Goal: Task Accomplishment & Management: Use online tool/utility

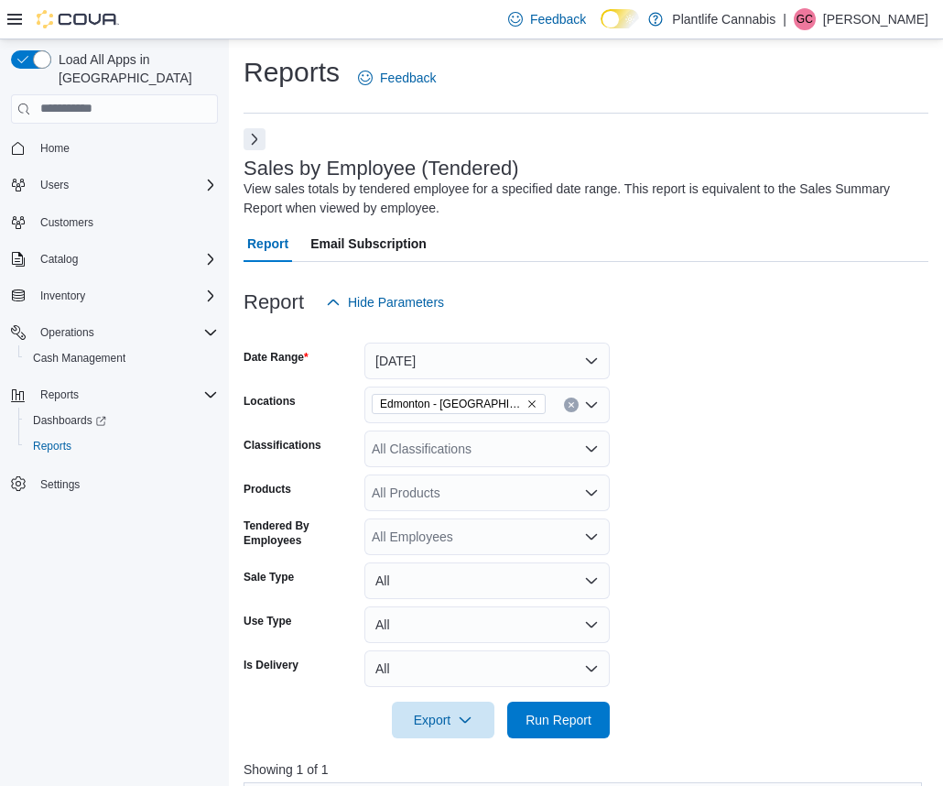
scroll to position [639, 0]
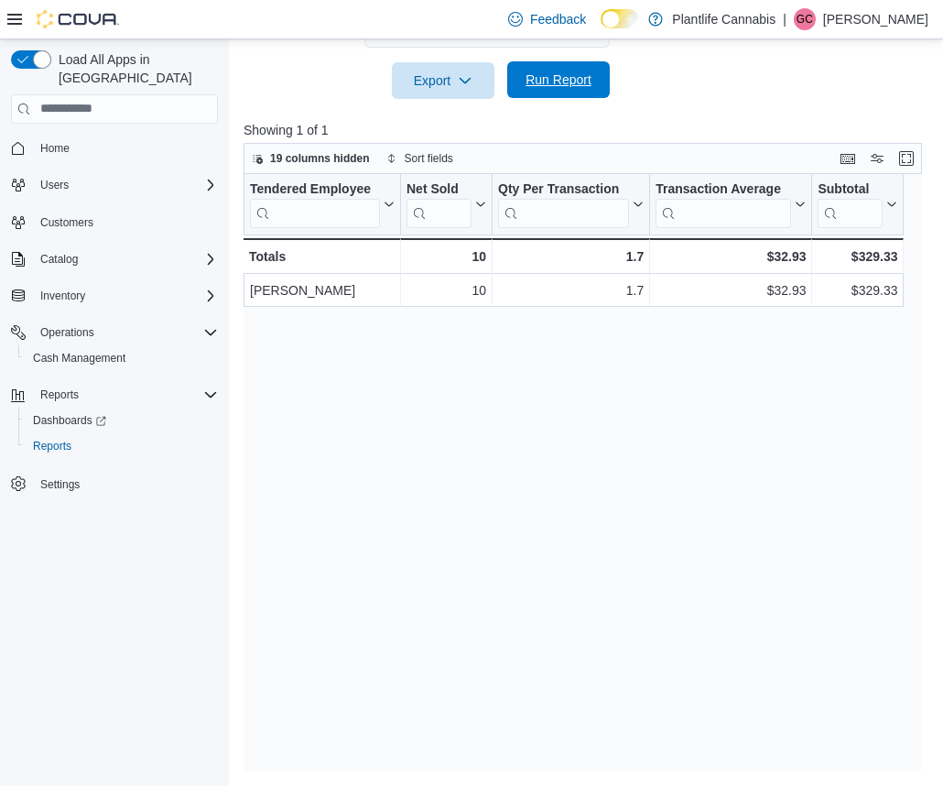
click at [566, 88] on span "Run Report" at bounding box center [559, 79] width 66 height 18
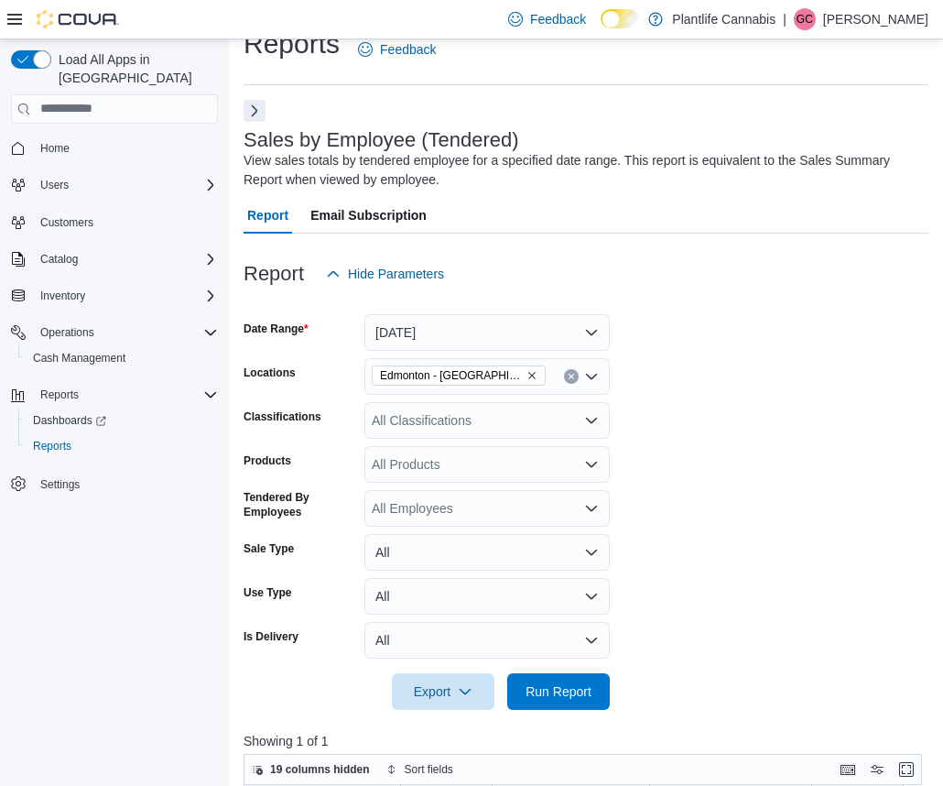
scroll to position [0, 0]
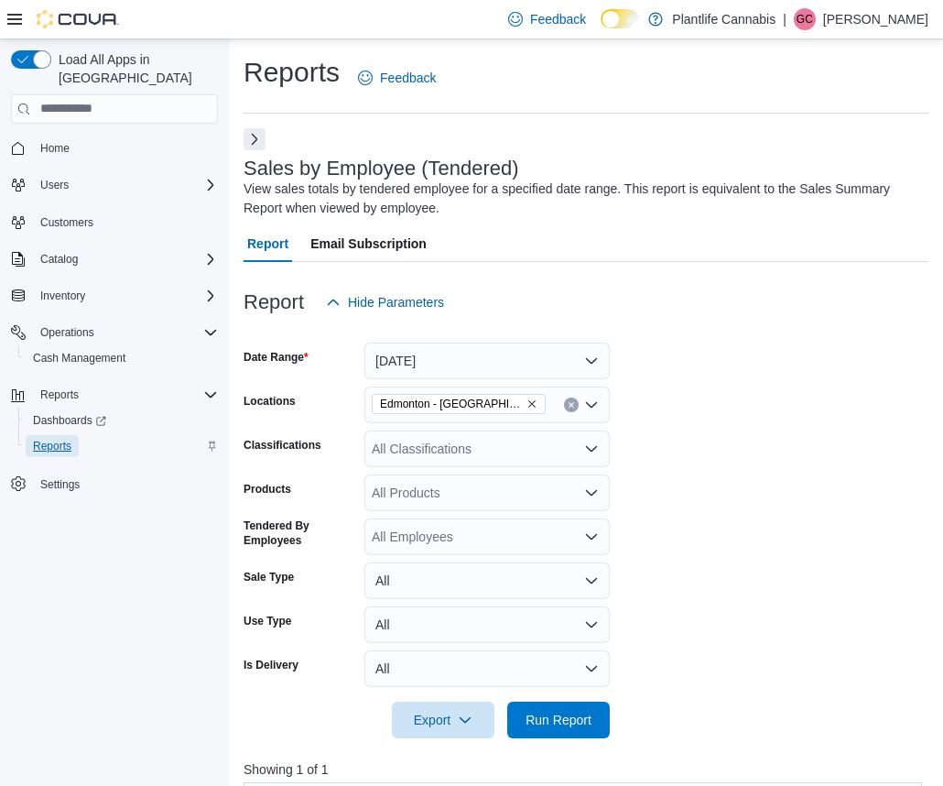
click at [53, 439] on span "Reports" at bounding box center [52, 446] width 38 height 15
click at [259, 141] on button "Next" at bounding box center [255, 138] width 22 height 22
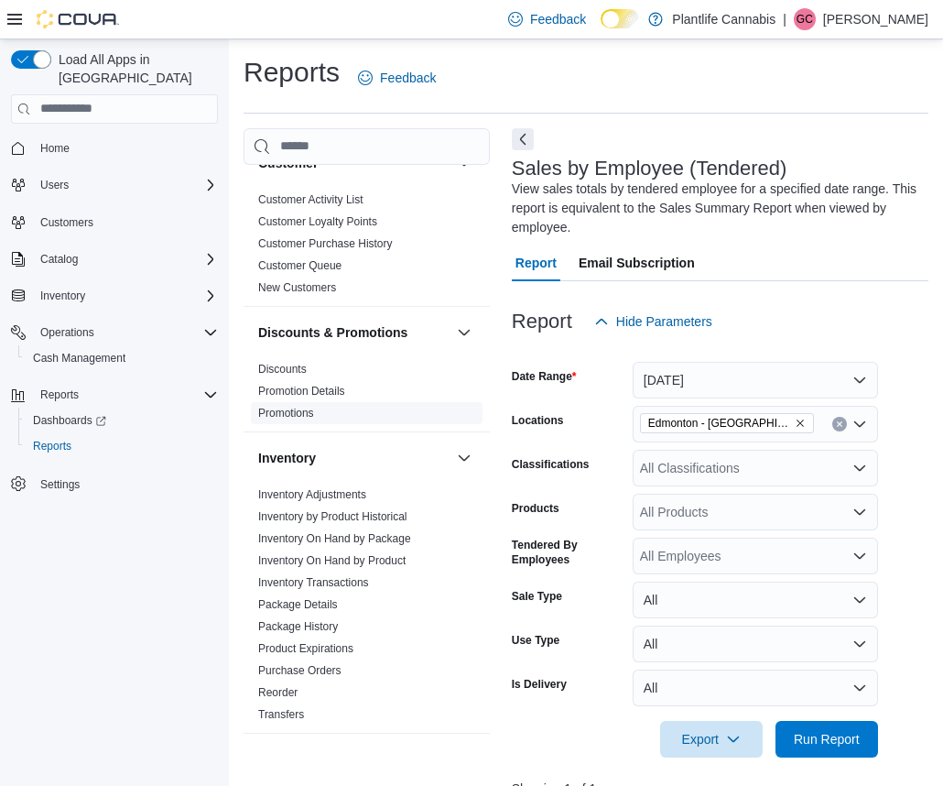
scroll to position [134, 0]
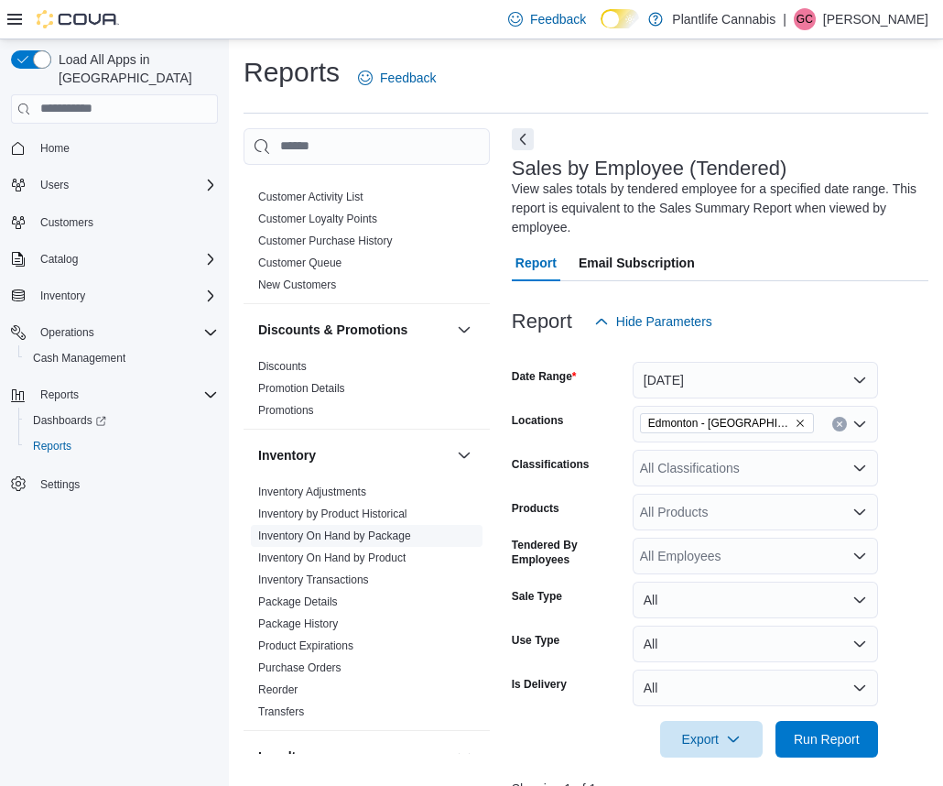
click at [372, 533] on link "Inventory On Hand by Package" at bounding box center [334, 535] width 153 height 13
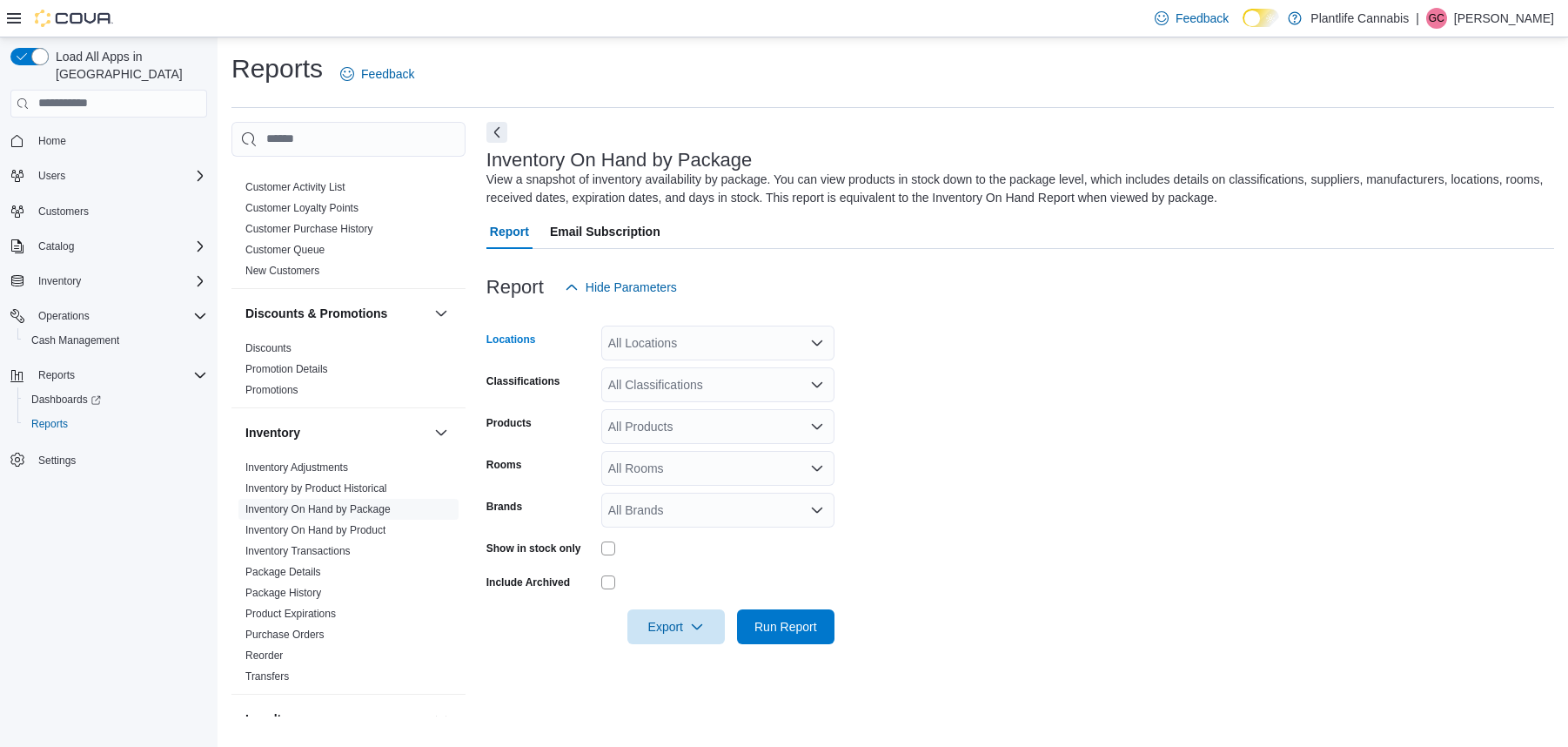
click at [813, 339] on icon "Open list of options" at bounding box center [816, 342] width 14 height 14
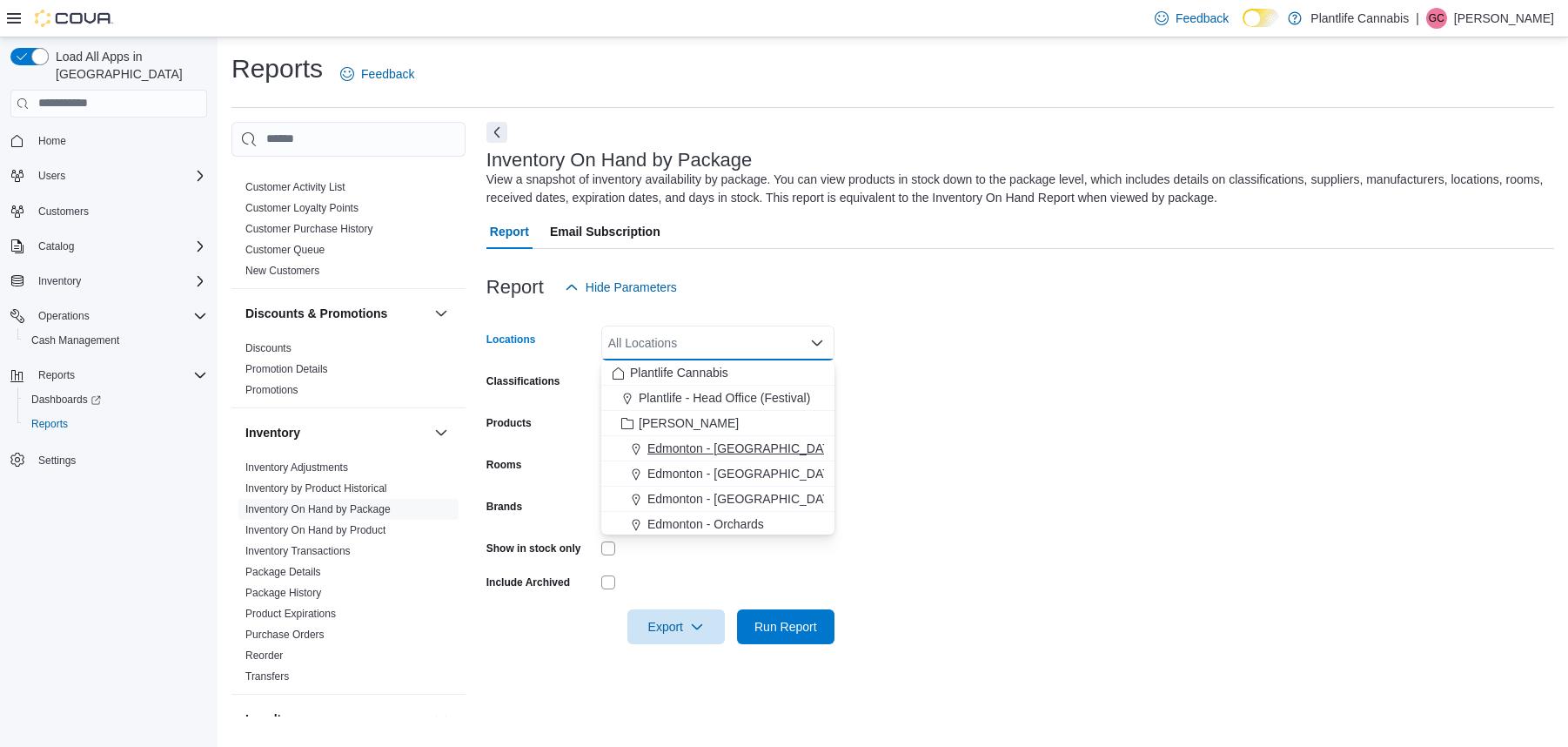
click at [768, 449] on span "Edmonton - [GEOGRAPHIC_DATA]" at bounding box center [743, 448] width 193 height 17
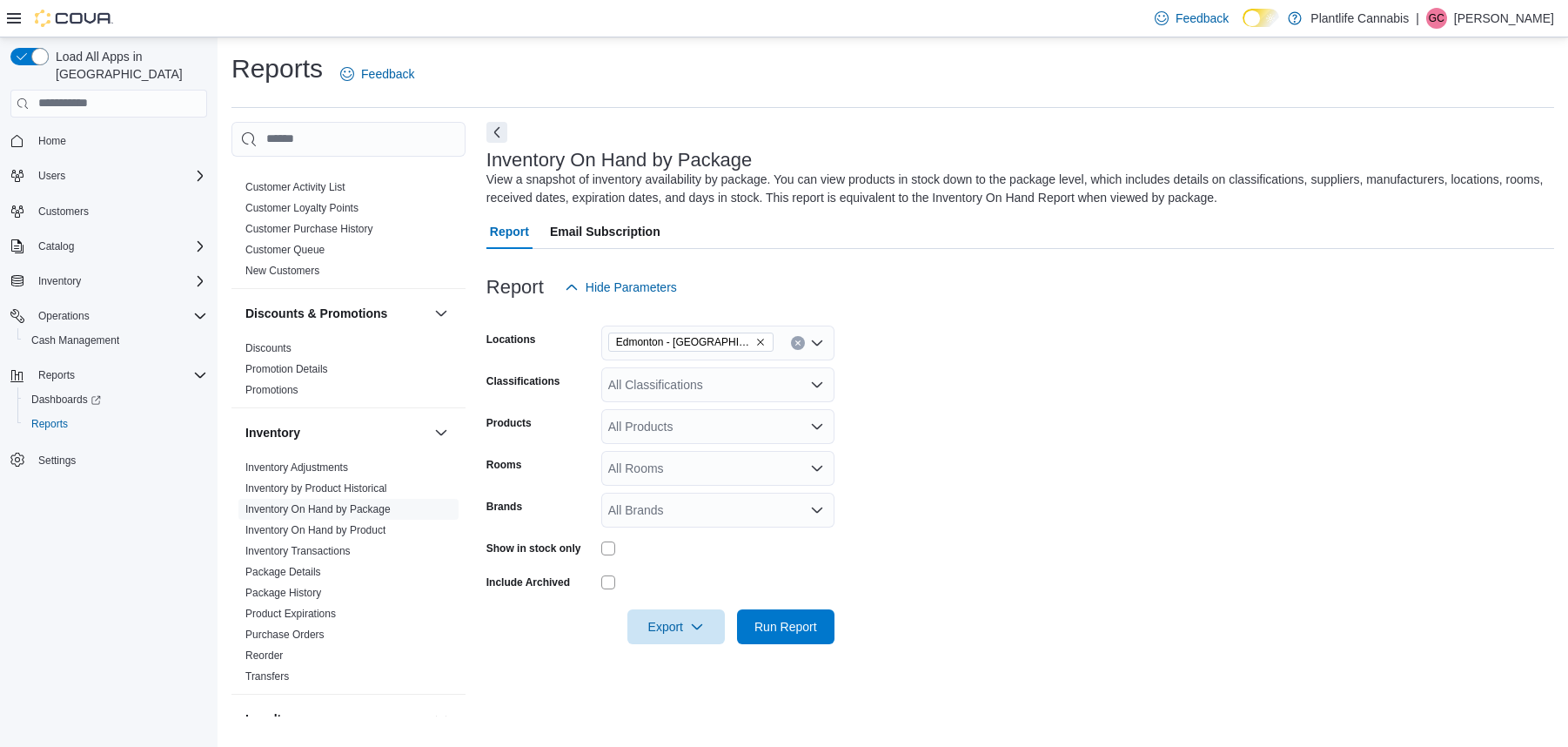
click at [880, 449] on form "Locations [GEOGRAPHIC_DATA] - Harvest Pointe Classifications All Classification…" at bounding box center [1020, 473] width 1067 height 339
drag, startPoint x: 818, startPoint y: 468, endPoint x: 812, endPoint y: 480, distance: 13.4
click at [818, 468] on icon "Open list of options" at bounding box center [816, 468] width 14 height 14
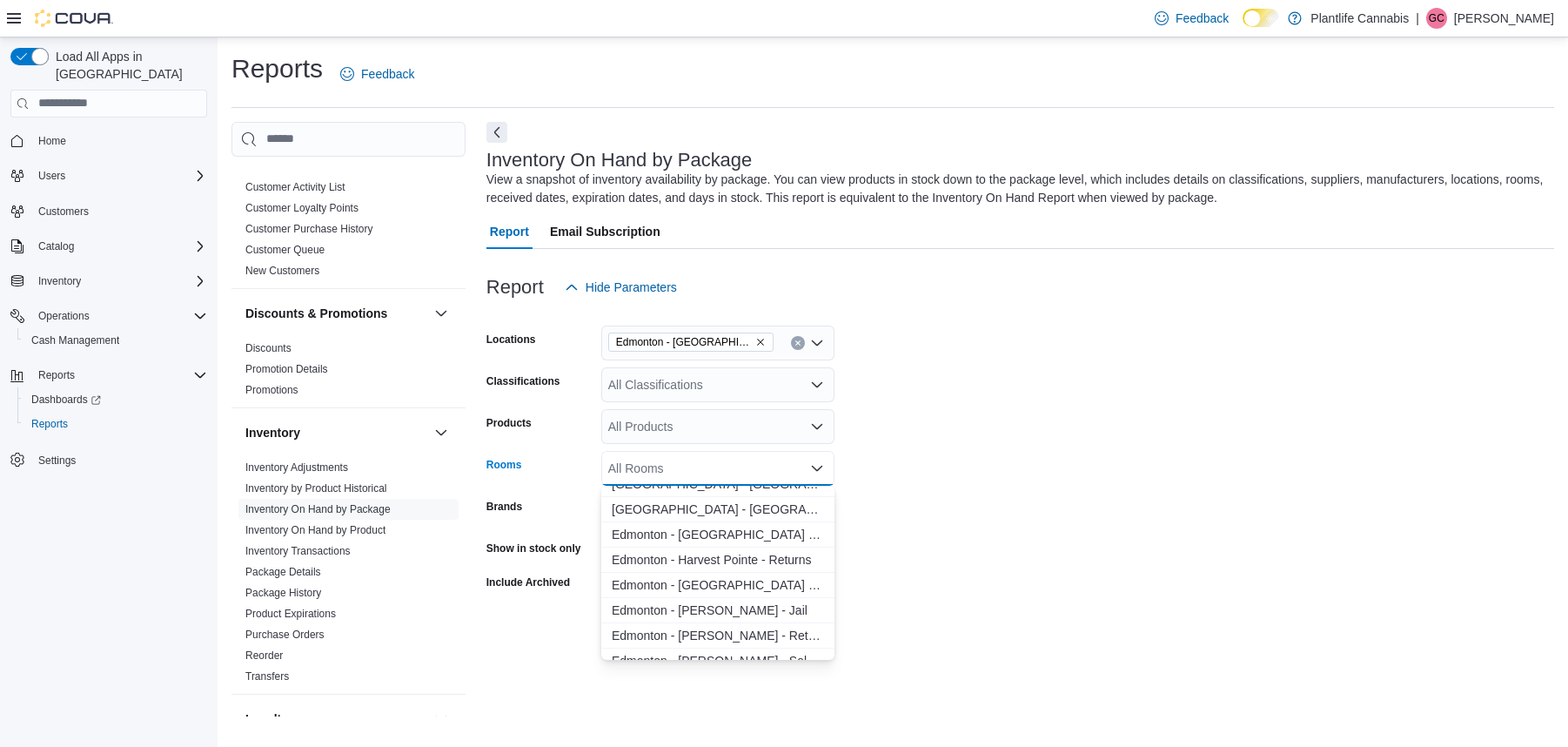
scroll to position [1049, 0]
click at [789, 583] on span "Edmonton - [GEOGRAPHIC_DATA] - Sales Floor" at bounding box center [717, 584] width 212 height 17
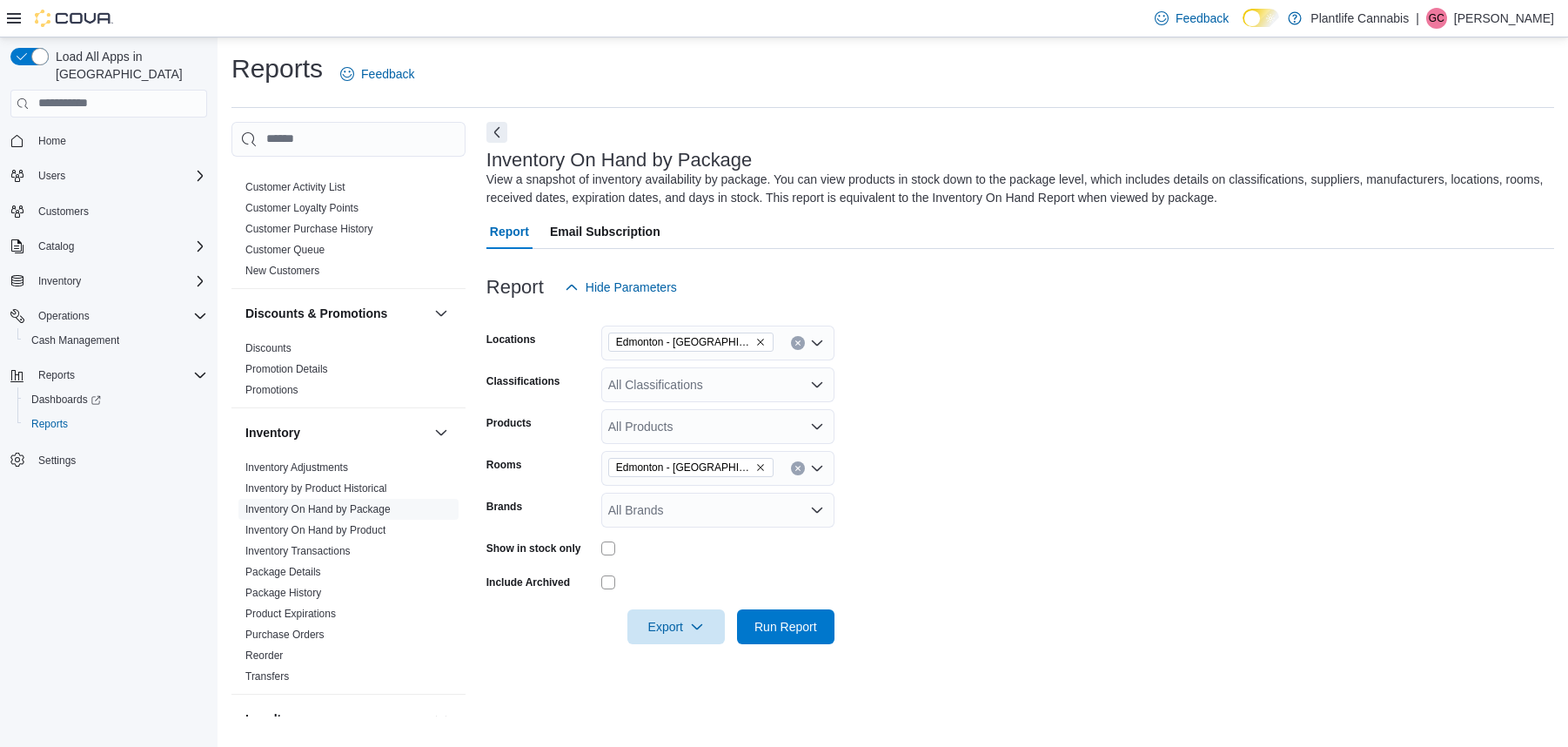
click at [895, 540] on form "Locations [GEOGRAPHIC_DATA] - Harvest Pointe Classifications All Classification…" at bounding box center [1020, 473] width 1067 height 339
click at [785, 623] on span "Run Report" at bounding box center [786, 625] width 63 height 17
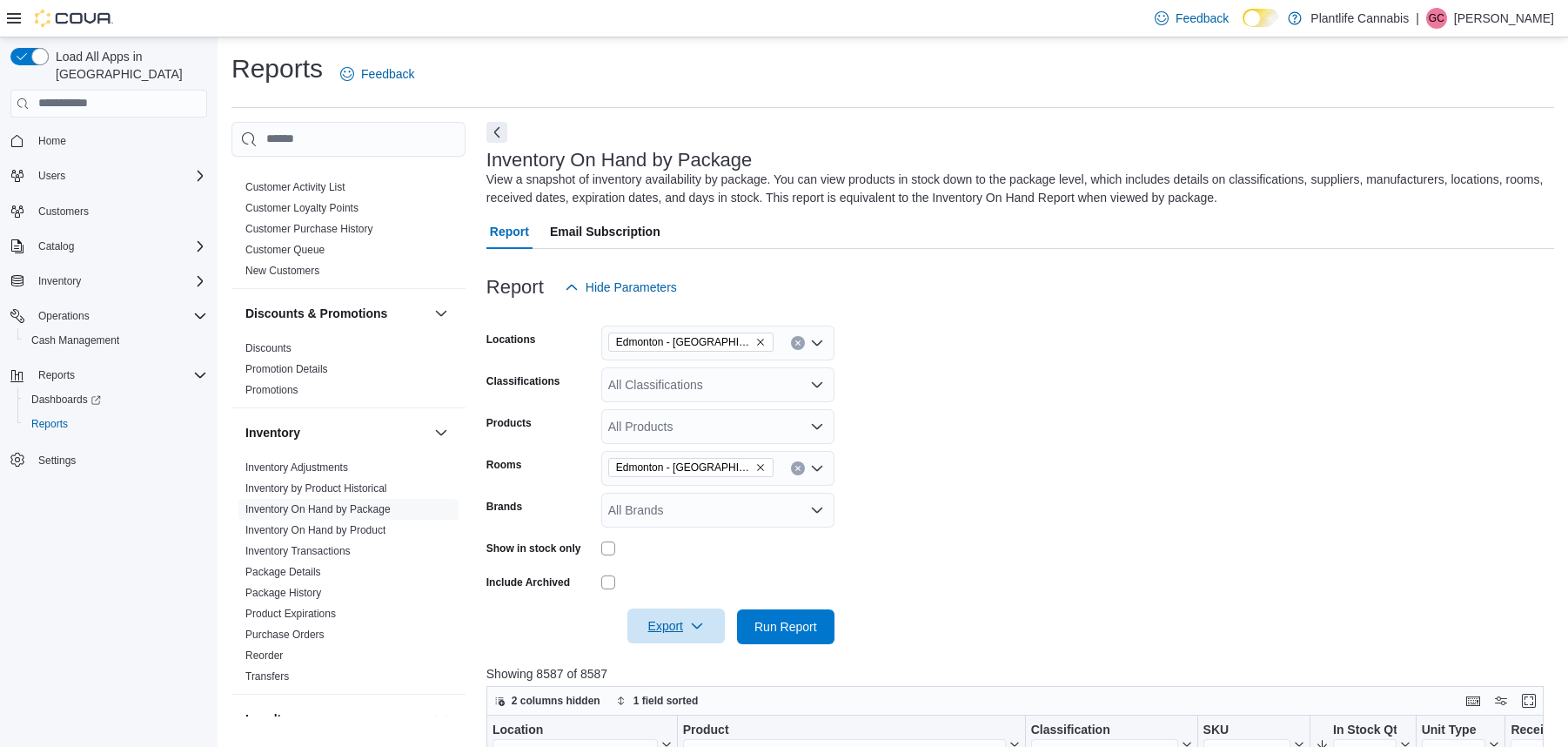
click at [677, 623] on span "Export" at bounding box center [676, 625] width 77 height 35
click at [685, 521] on span "Export to Excel" at bounding box center [677, 519] width 78 height 14
click at [44, 417] on span "Reports" at bounding box center [49, 424] width 36 height 14
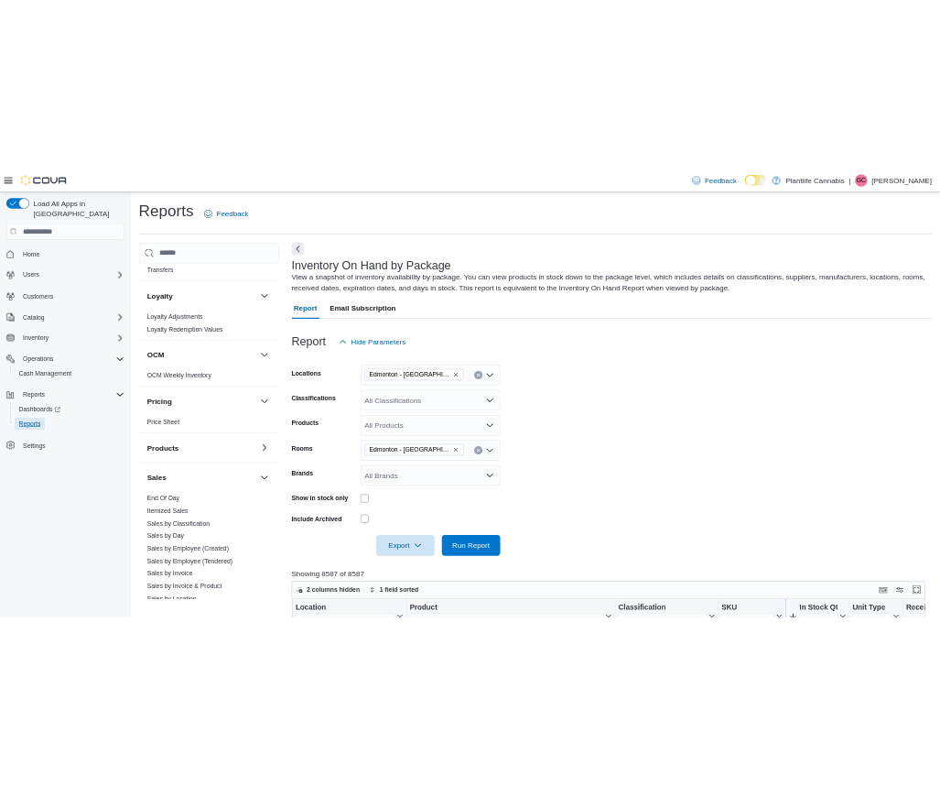
scroll to position [917, 0]
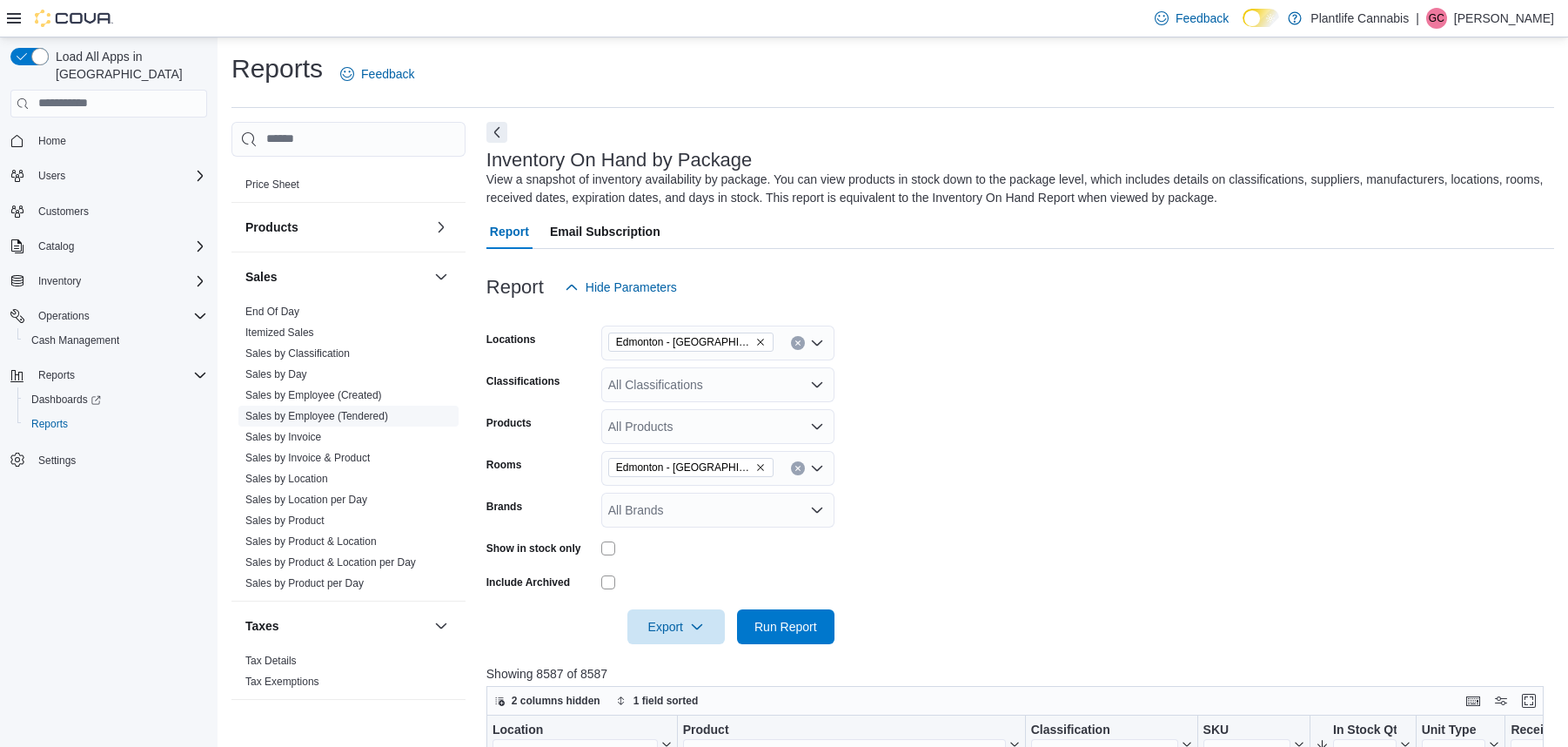
click at [354, 412] on link "Sales by Employee (Tendered)" at bounding box center [316, 415] width 143 height 12
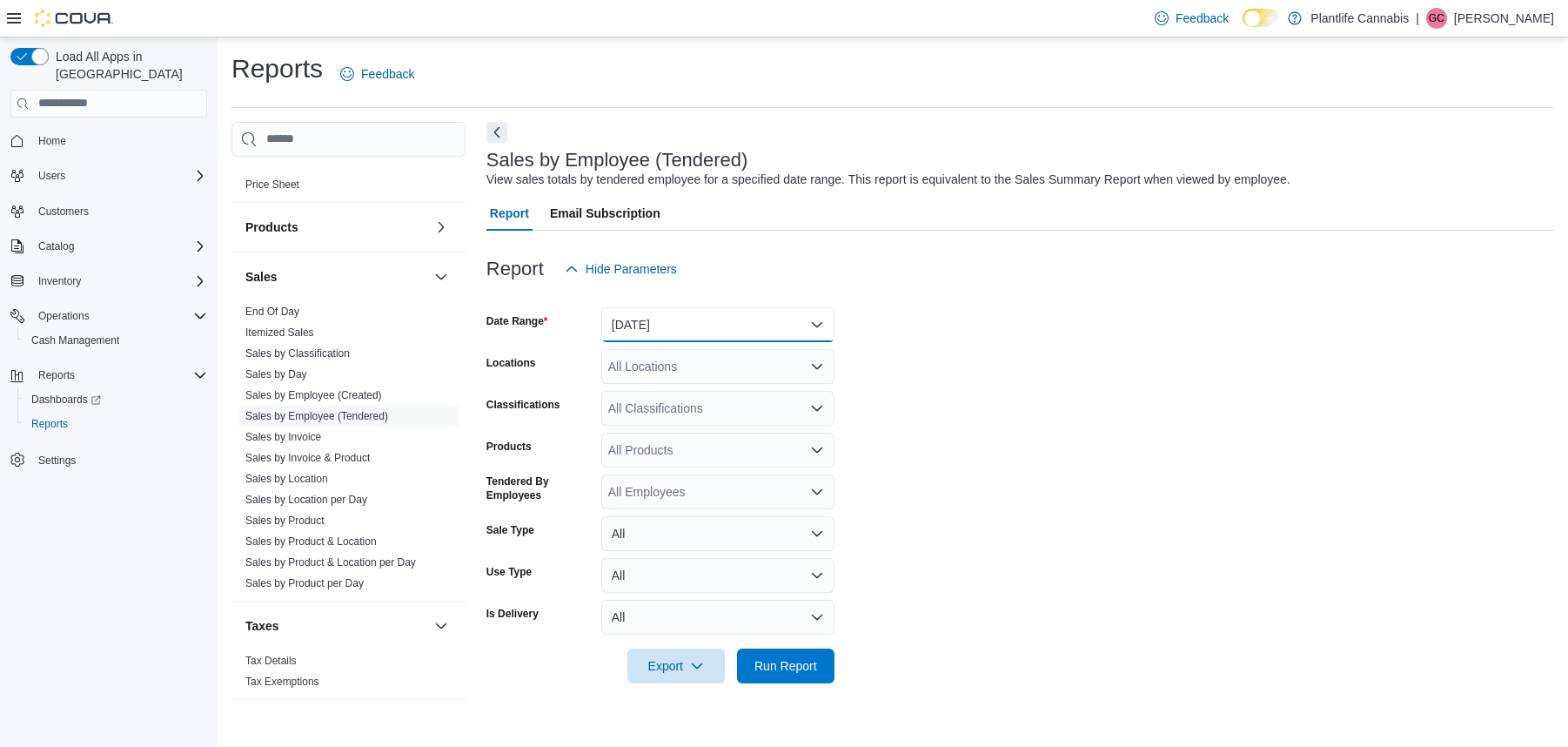
click at [817, 322] on button "[DATE]" at bounding box center [717, 324] width 233 height 35
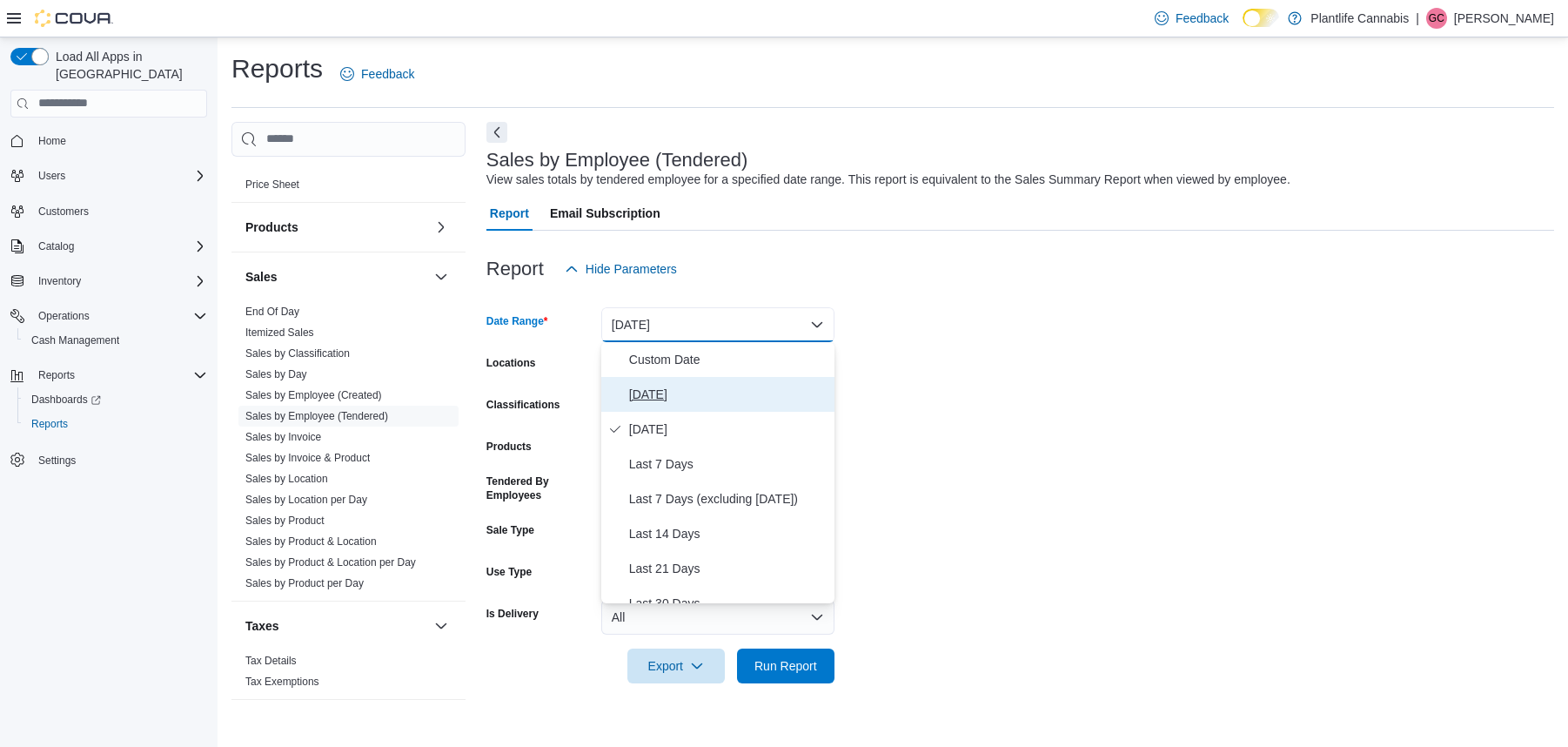
click at [649, 396] on span "[DATE]" at bounding box center [728, 394] width 199 height 21
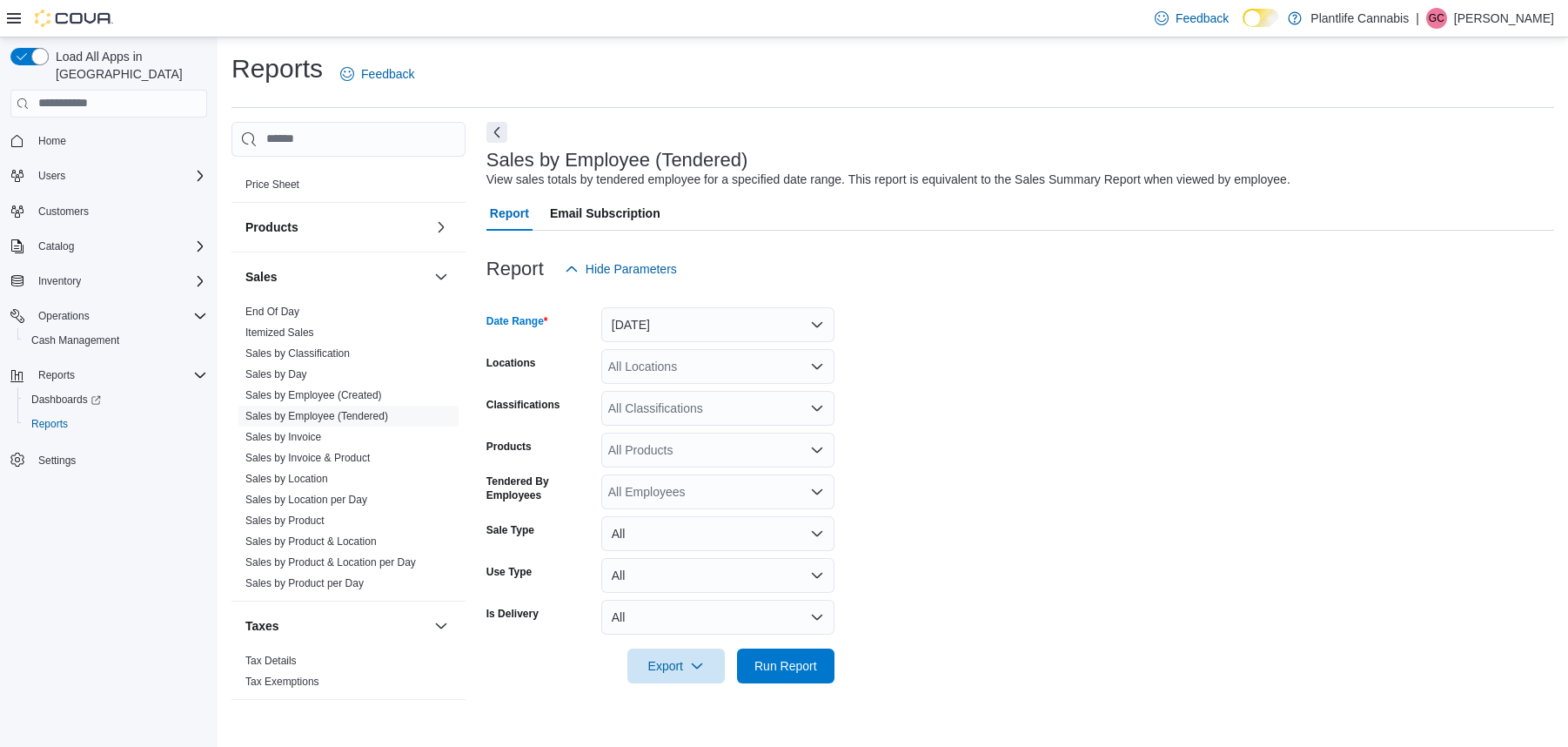
click at [814, 366] on icon "Open list of options" at bounding box center [816, 366] width 10 height 5
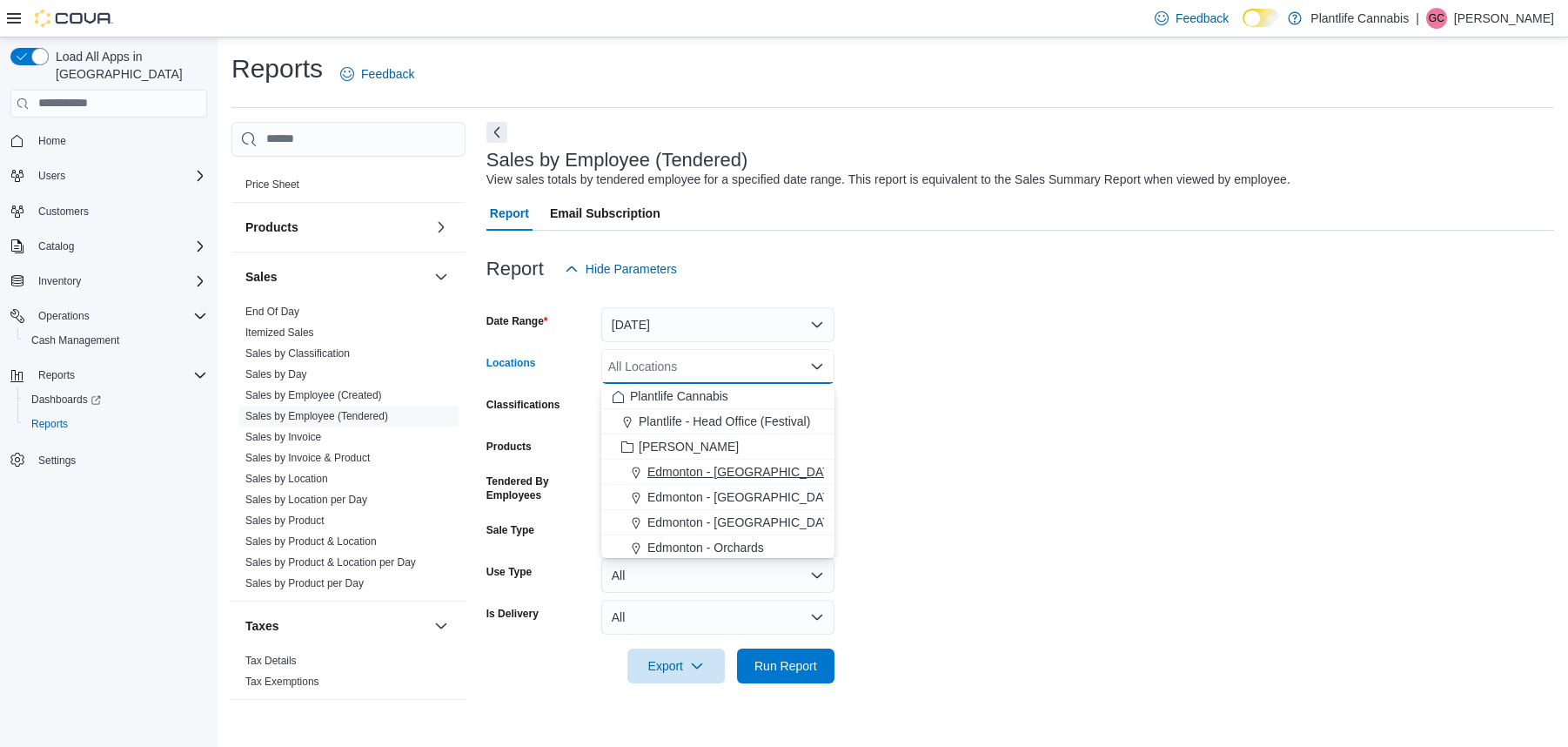
click at [761, 469] on span "Edmonton - [GEOGRAPHIC_DATA]" at bounding box center [743, 471] width 193 height 17
click at [796, 660] on span "Run Report" at bounding box center [786, 664] width 63 height 17
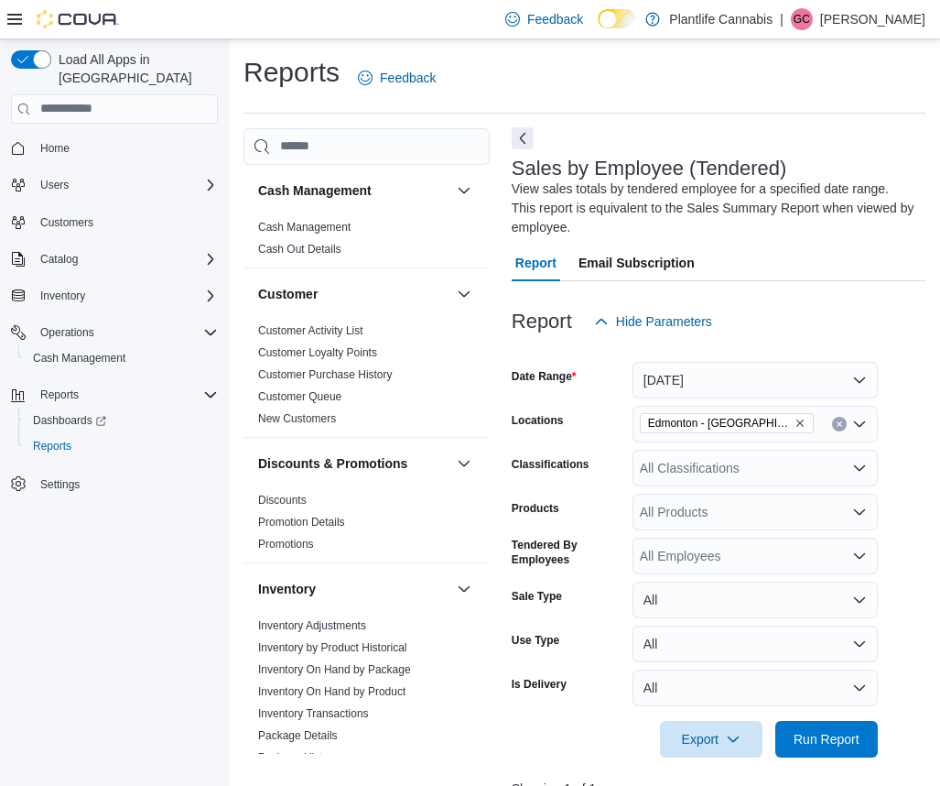
click at [523, 138] on button "Next" at bounding box center [523, 138] width 22 height 22
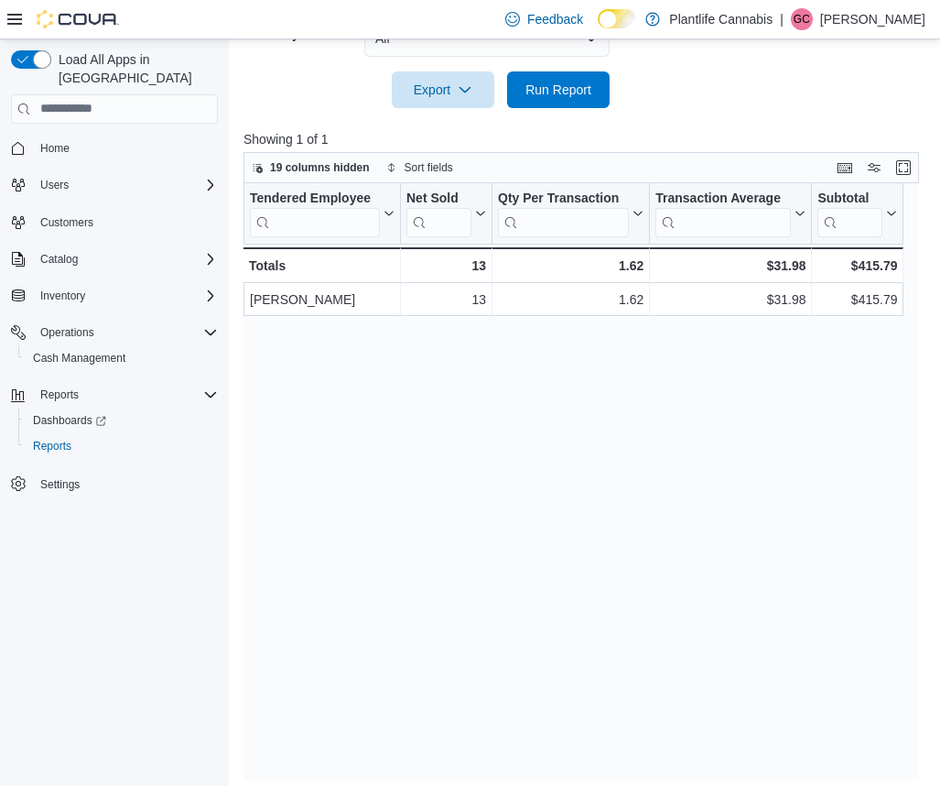
scroll to position [639, 0]
